Goal: Transaction & Acquisition: Register for event/course

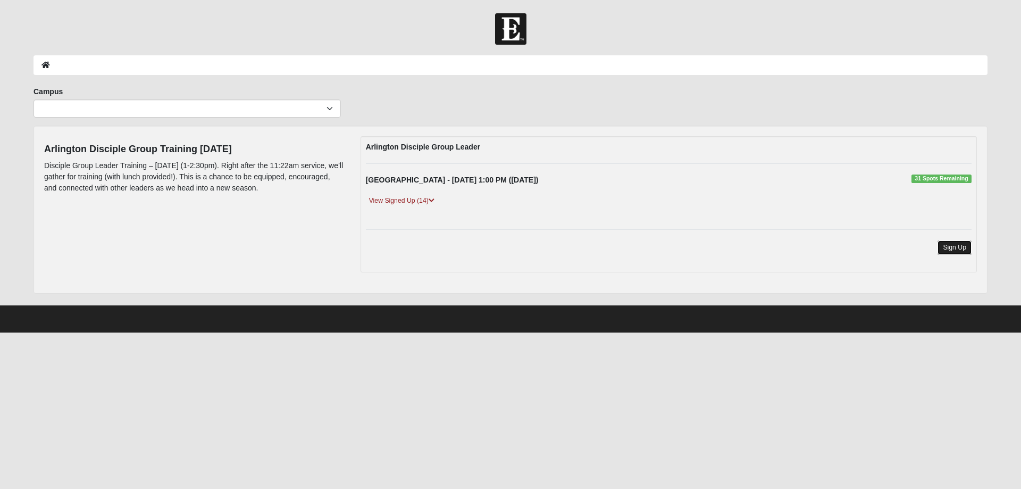
click at [962, 248] on link "Sign Up" at bounding box center [955, 247] width 34 height 14
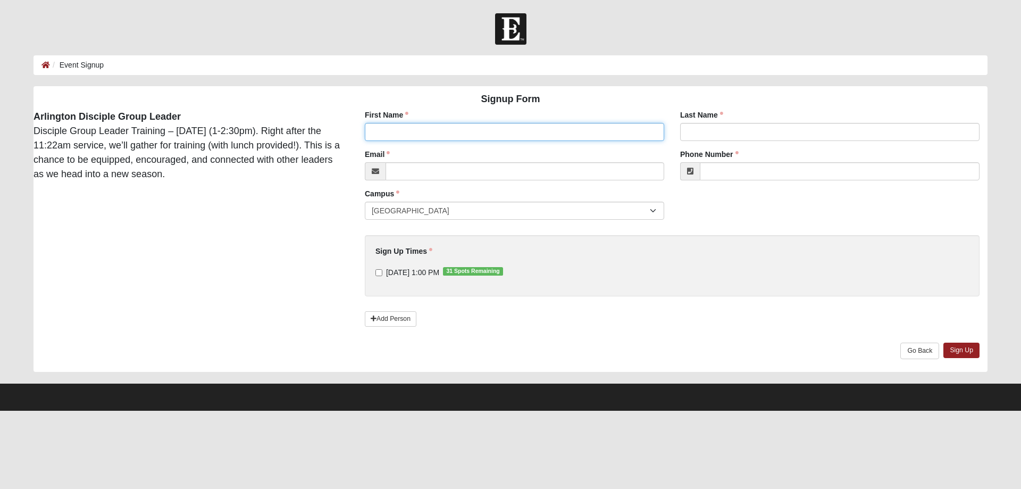
click at [454, 134] on input "First Name" at bounding box center [515, 132] width 300 height 18
type input "Karey"
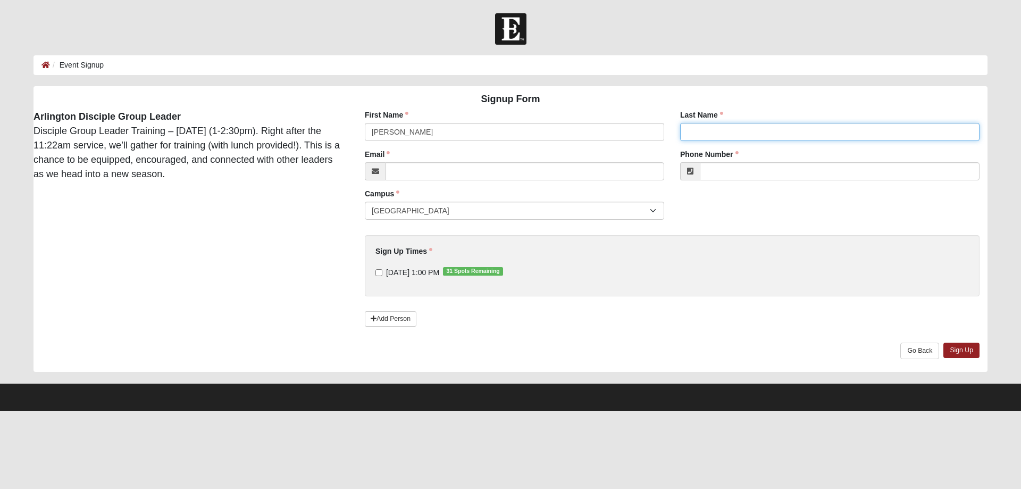
type input "Schlegel"
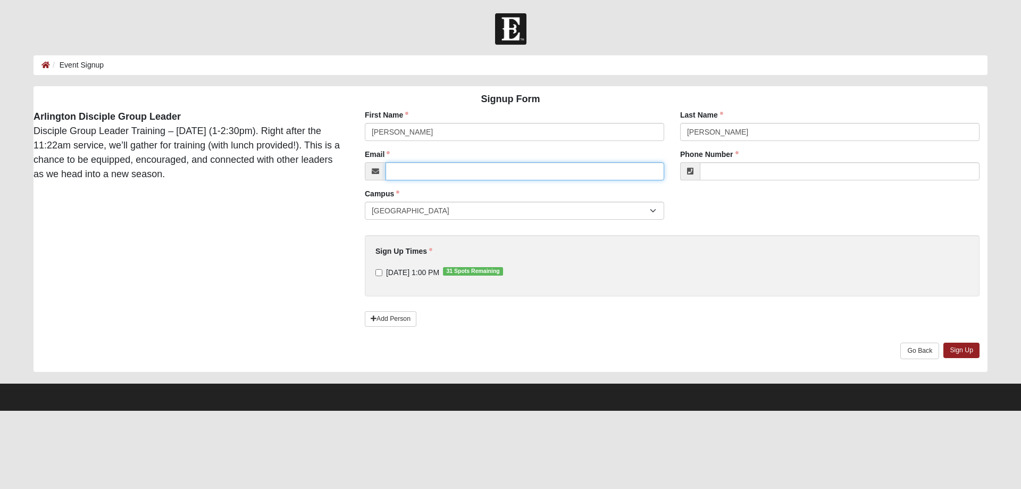
type input "kareys1976@yahoo.com"
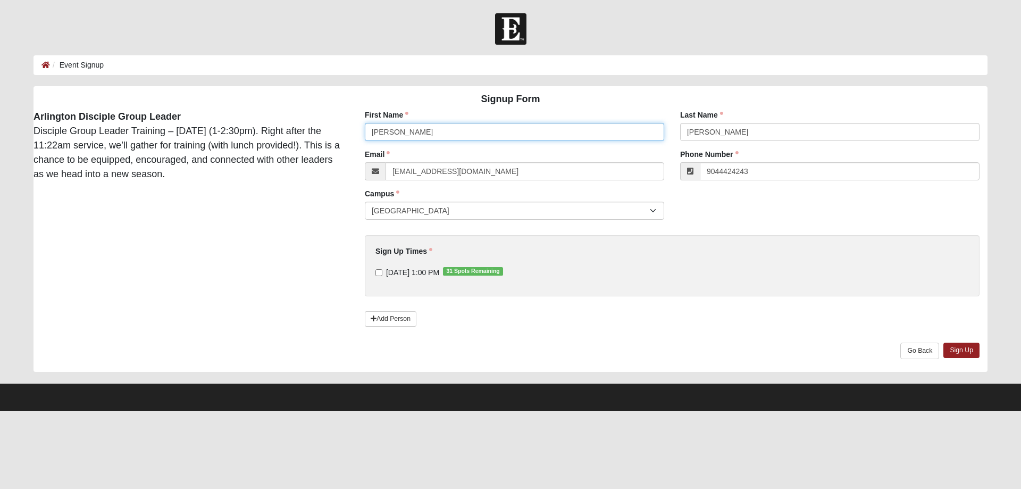
type input "(904) 442-4243"
click at [380, 271] on input "8/17/2025 1:00 PM 31 Spots Remaining" at bounding box center [379, 272] width 7 height 7
checkbox input "true"
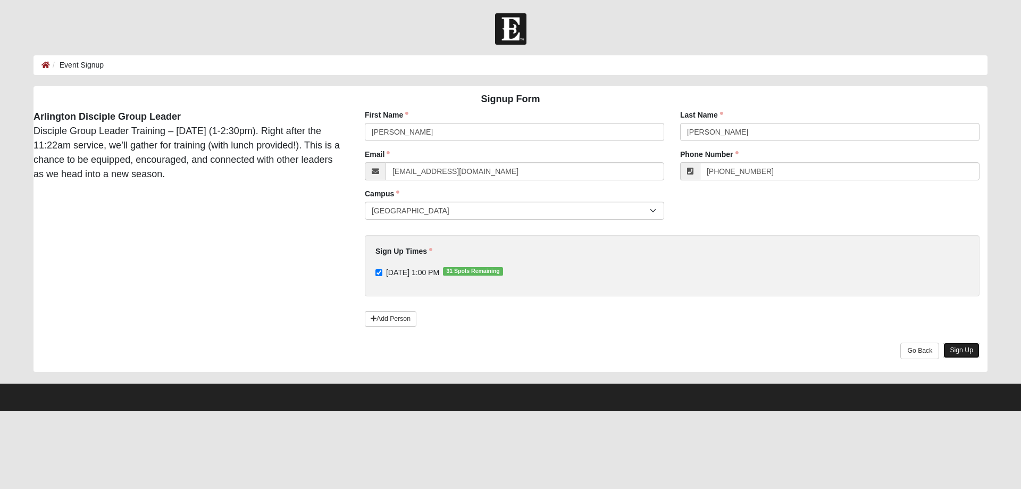
click at [973, 347] on link "Sign Up" at bounding box center [962, 350] width 36 height 15
